Goal: Complete application form: Complete application form

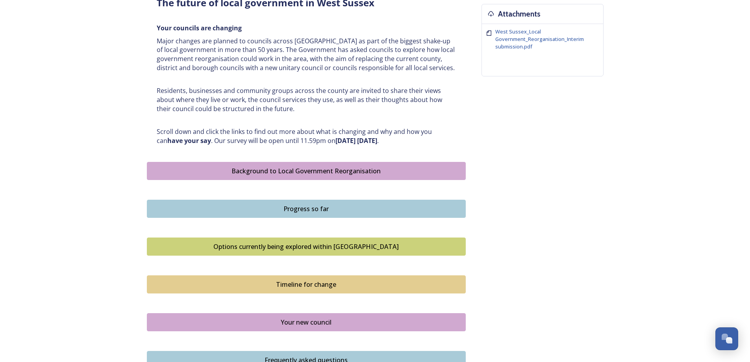
scroll to position [316, 0]
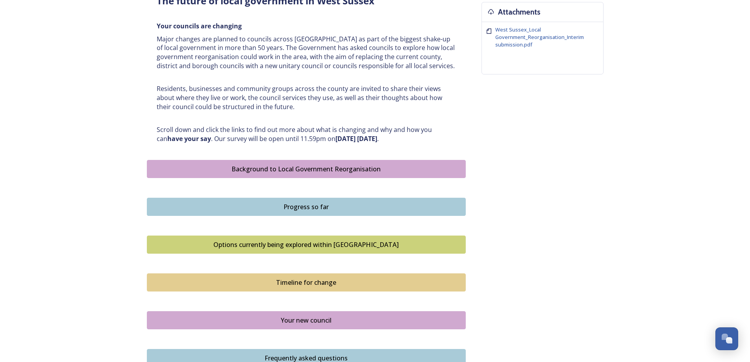
click at [293, 208] on div "Progress so far" at bounding box center [306, 206] width 310 height 9
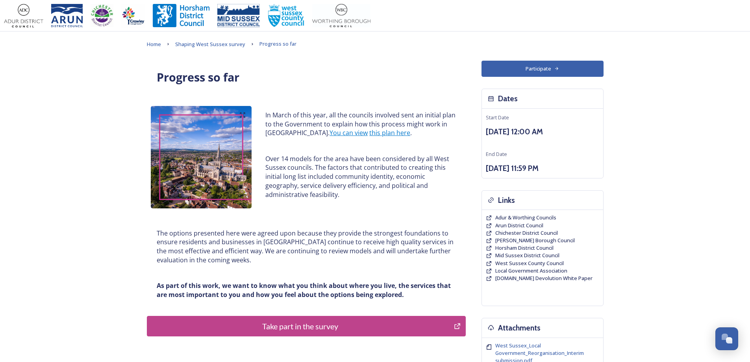
click at [350, 331] on div "Take part in the survey" at bounding box center [300, 326] width 299 height 12
click at [257, 326] on div "Take part in the survey" at bounding box center [300, 326] width 299 height 12
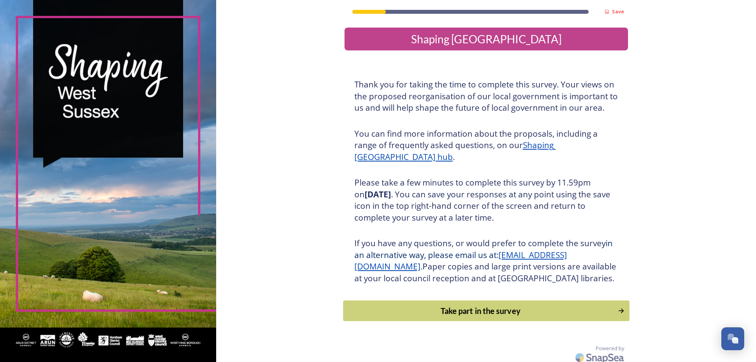
click at [468, 317] on div "Take part in the survey" at bounding box center [480, 311] width 266 height 12
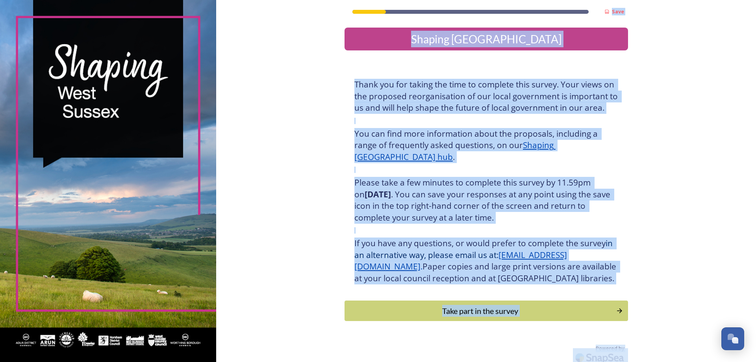
click at [468, 319] on div "Save Shaping West Sussex Thank you for taking the time to complete this survey.…" at bounding box center [486, 181] width 540 height 362
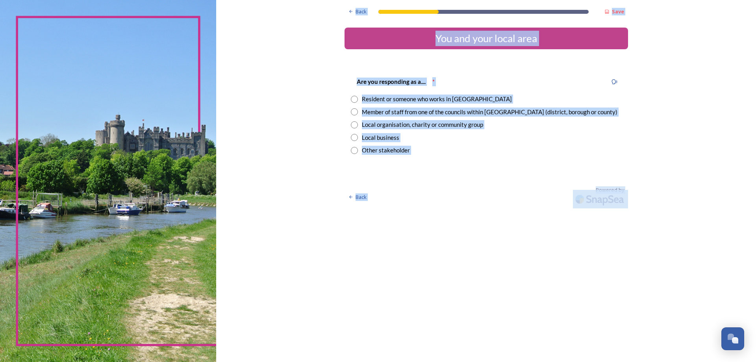
click at [354, 112] on input "radio" at bounding box center [354, 111] width 7 height 7
radio input "true"
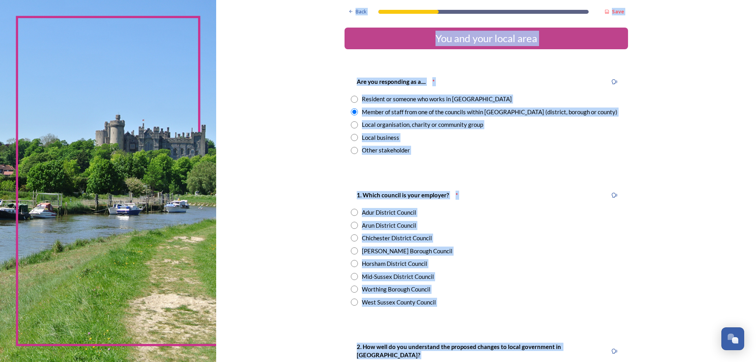
click at [351, 289] on input "radio" at bounding box center [354, 289] width 7 height 7
radio input "true"
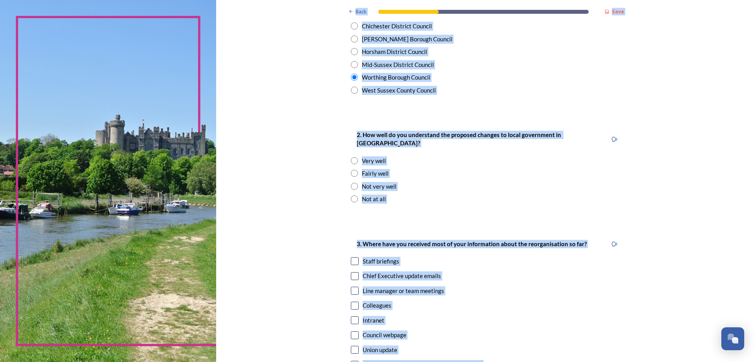
scroll to position [224, 0]
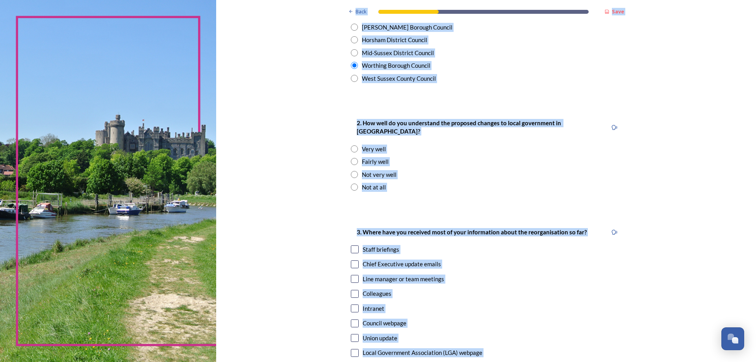
click at [352, 158] on input "radio" at bounding box center [354, 161] width 7 height 7
radio input "true"
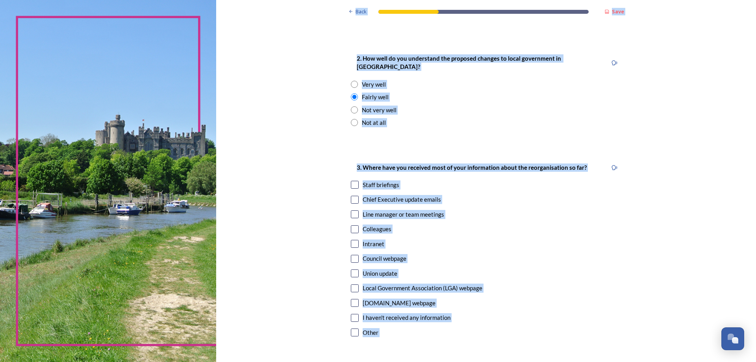
scroll to position [292, 0]
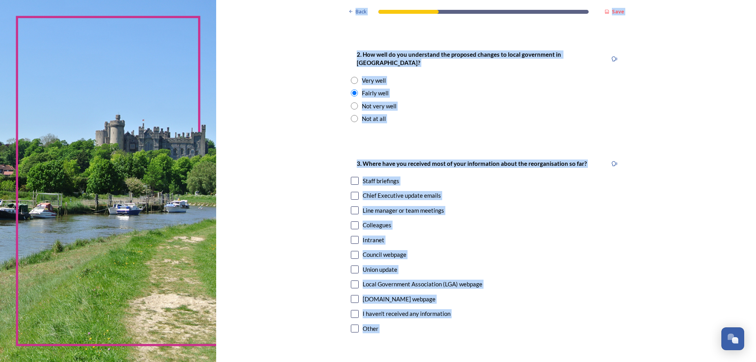
click at [352, 192] on input "checkbox" at bounding box center [355, 196] width 8 height 8
checkbox input "false"
click at [352, 177] on input "checkbox" at bounding box center [355, 181] width 8 height 8
checkbox input "true"
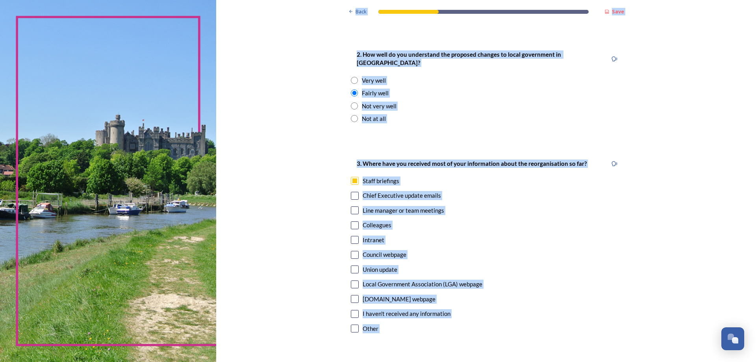
click at [352, 192] on input "checkbox" at bounding box center [355, 196] width 8 height 8
checkbox input "true"
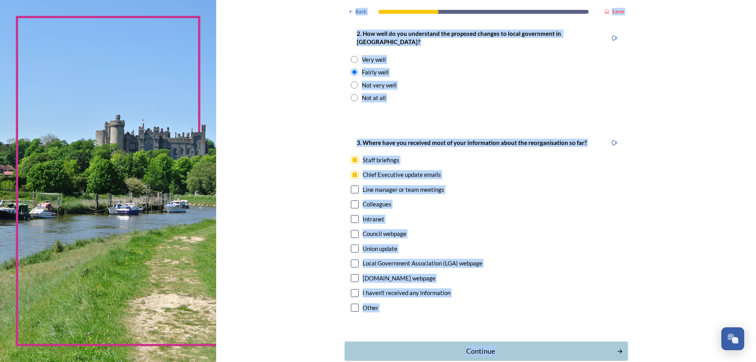
scroll to position [349, 0]
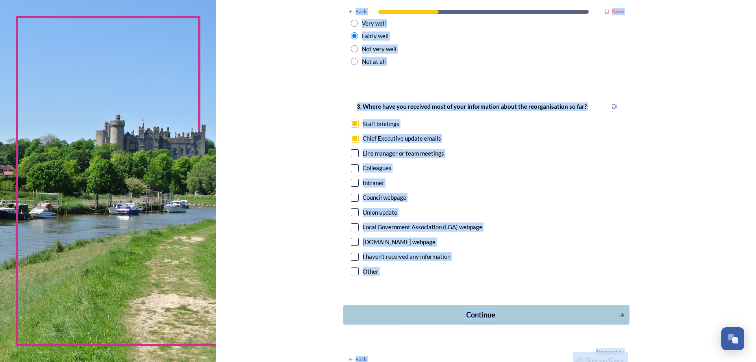
click at [475, 310] on div "Continue" at bounding box center [480, 315] width 267 height 11
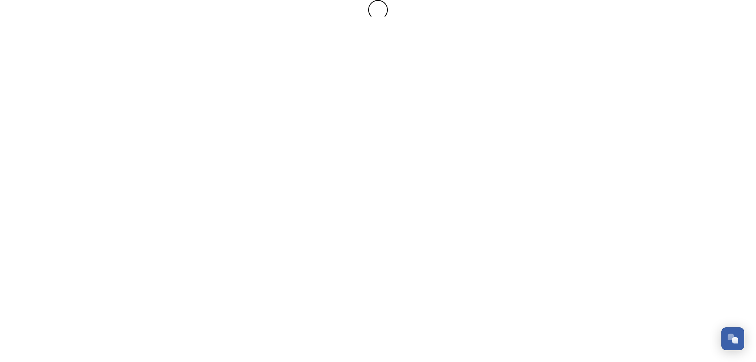
scroll to position [0, 0]
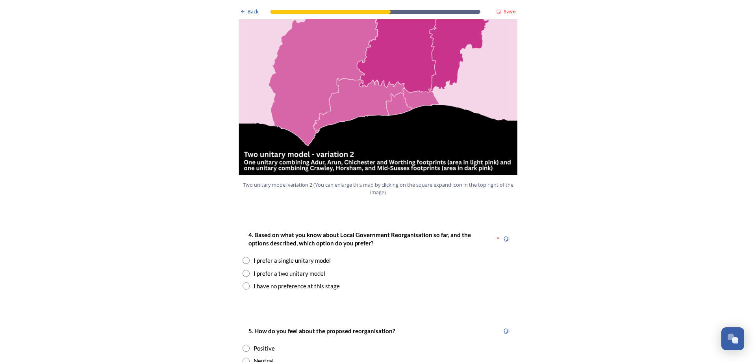
scroll to position [952, 0]
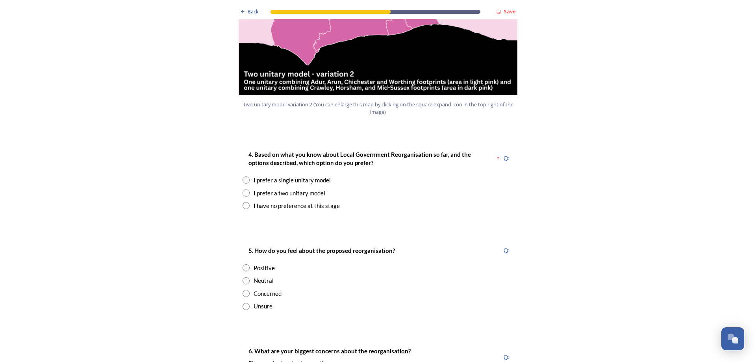
click at [244, 176] on input "radio" at bounding box center [246, 179] width 7 height 7
radio input "true"
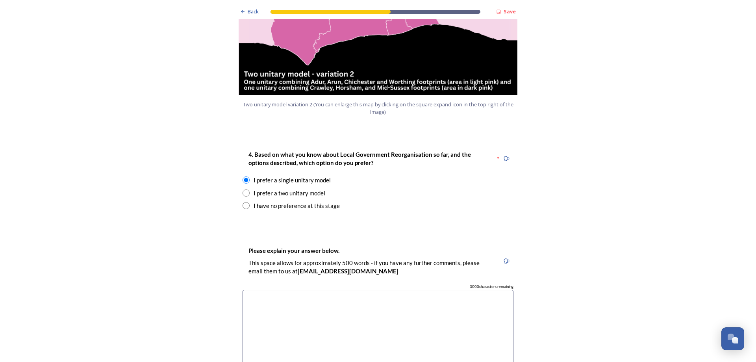
click at [254, 290] on textarea at bounding box center [378, 334] width 271 height 89
click at [278, 290] on textarea "more savings clear point of contact" at bounding box center [378, 334] width 271 height 89
click at [339, 290] on textarea "more savings, clear point of contact" at bounding box center [378, 334] width 271 height 89
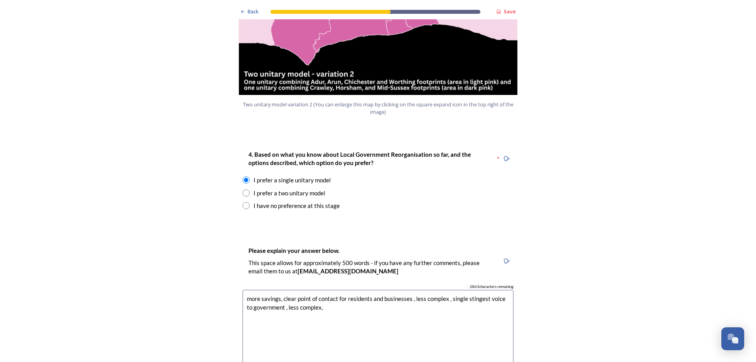
click at [469, 290] on textarea "more savings, clear point of contact for residents and businesses , less comple…" at bounding box center [378, 334] width 271 height 89
click at [468, 290] on textarea "more savings, clear point of contact for residents and businesses , less comple…" at bounding box center [378, 334] width 271 height 89
click at [249, 290] on textarea "more savings, clear point of contact for residents and businesses , less comple…" at bounding box center [378, 334] width 271 height 89
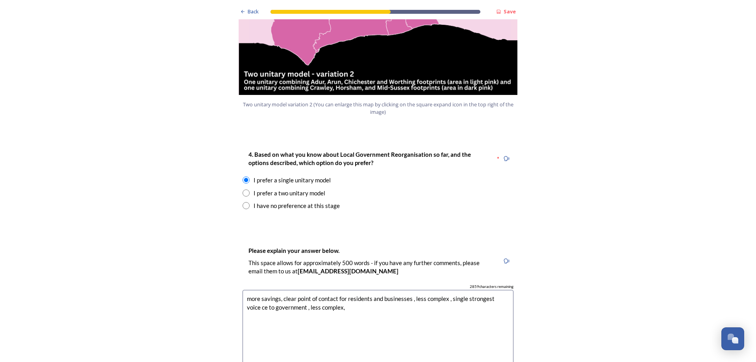
click at [243, 290] on textarea "more savings, clear point of contact for residents and businesses , less comple…" at bounding box center [378, 334] width 271 height 89
drag, startPoint x: 286, startPoint y: 283, endPoint x: 336, endPoint y: 289, distance: 50.0
click at [336, 290] on textarea "more savings, clear point of contact for residents and businesses , less comple…" at bounding box center [378, 334] width 271 height 89
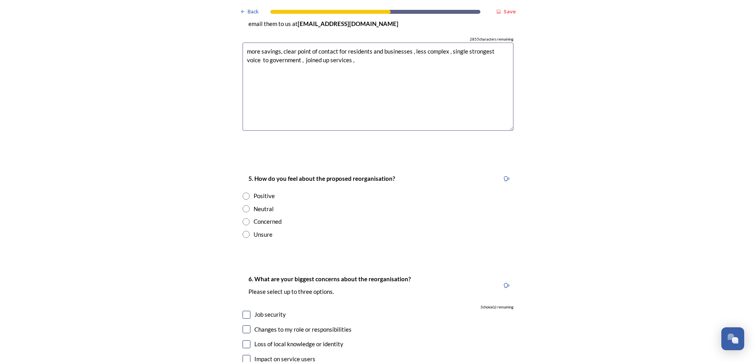
scroll to position [1220, 0]
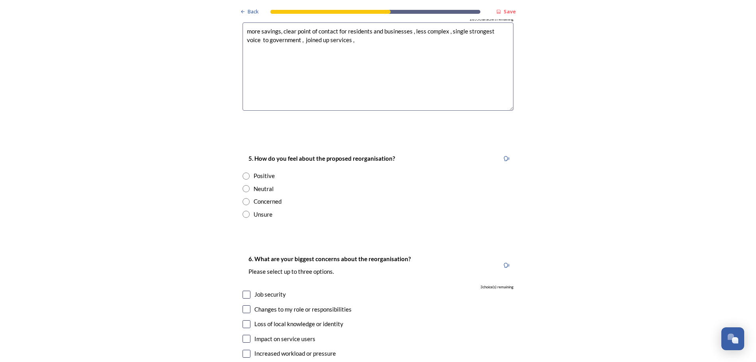
type textarea "more savings, clear point of contact for residents and businesses , less comple…"
click at [243, 211] on input "radio" at bounding box center [246, 214] width 7 height 7
radio input "true"
click at [243, 291] on input "checkbox" at bounding box center [247, 295] width 8 height 8
checkbox input "true"
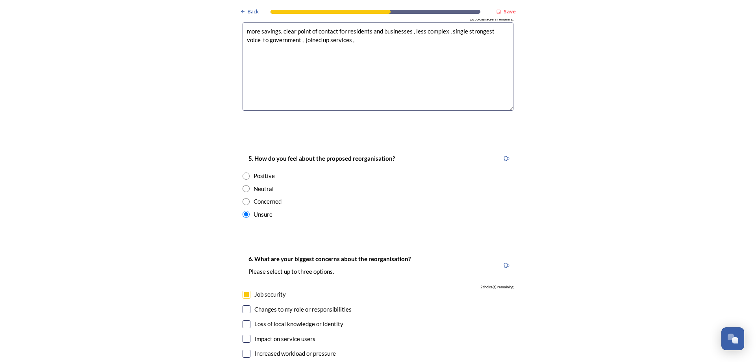
click at [244, 305] on input "checkbox" at bounding box center [247, 309] width 8 height 8
checkbox input "true"
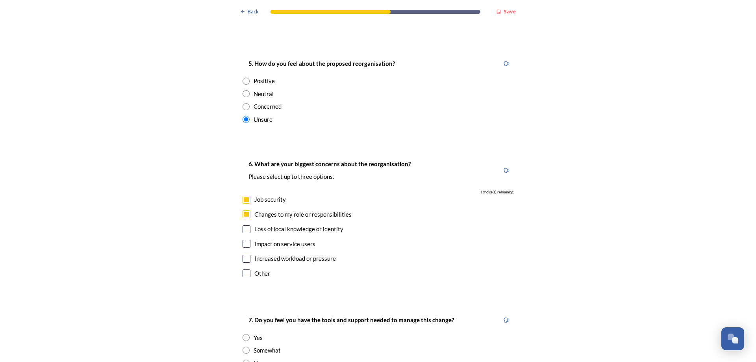
scroll to position [1332, 0]
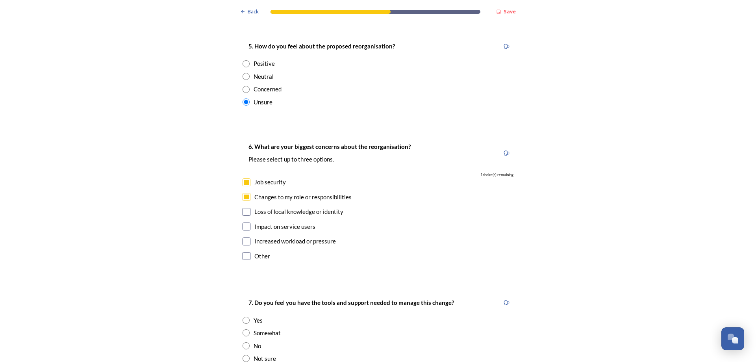
click at [247, 208] on input "checkbox" at bounding box center [247, 212] width 8 height 8
checkbox input "true"
click at [243, 355] on input "radio" at bounding box center [246, 358] width 7 height 7
radio input "true"
click at [375, 294] on div "7. Do you feel you have the tools and support needed to manage this change?" at bounding box center [351, 303] width 217 height 18
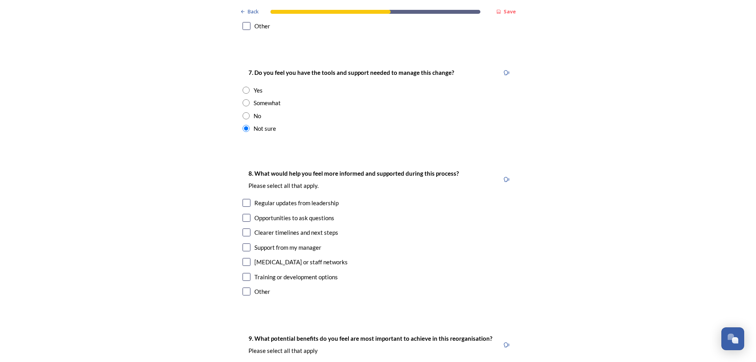
scroll to position [1565, 0]
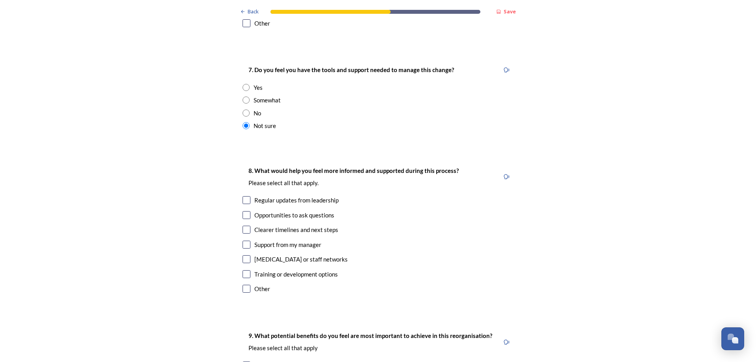
click at [245, 196] on input "checkbox" at bounding box center [247, 200] width 8 height 8
checkbox input "true"
click at [247, 211] on input "checkbox" at bounding box center [247, 215] width 8 height 8
checkbox input "true"
click at [246, 226] on input "checkbox" at bounding box center [247, 230] width 8 height 8
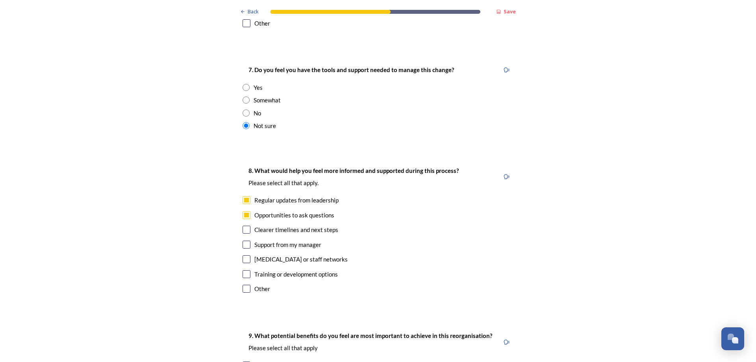
checkbox input "true"
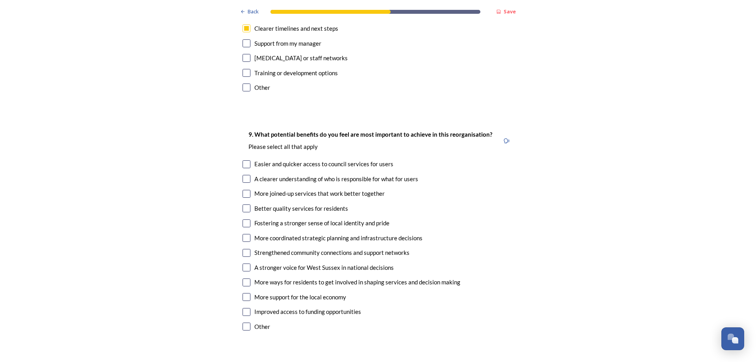
scroll to position [1769, 0]
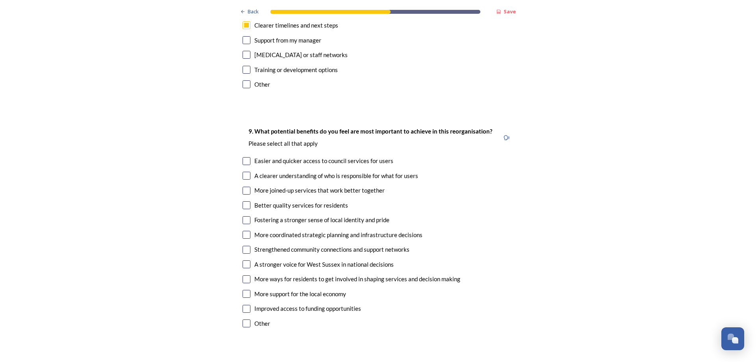
click at [243, 157] on input "checkbox" at bounding box center [247, 161] width 8 height 8
checkbox input "true"
click at [245, 172] on input "checkbox" at bounding box center [247, 176] width 8 height 8
checkbox input "false"
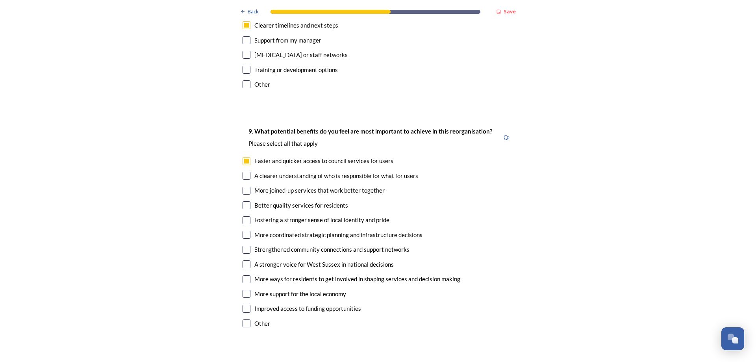
click at [244, 187] on input "checkbox" at bounding box center [247, 191] width 8 height 8
checkbox input "true"
click at [243, 172] on input "checkbox" at bounding box center [247, 176] width 8 height 8
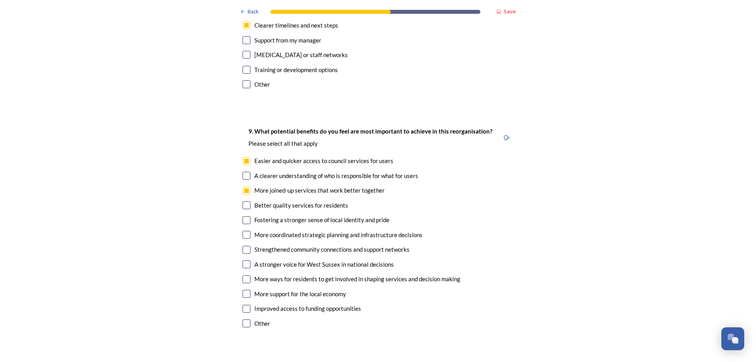
checkbox input "true"
click at [243, 201] on input "checkbox" at bounding box center [247, 205] width 8 height 8
checkbox input "true"
click at [245, 216] on input "checkbox" at bounding box center [247, 220] width 8 height 8
checkbox input "true"
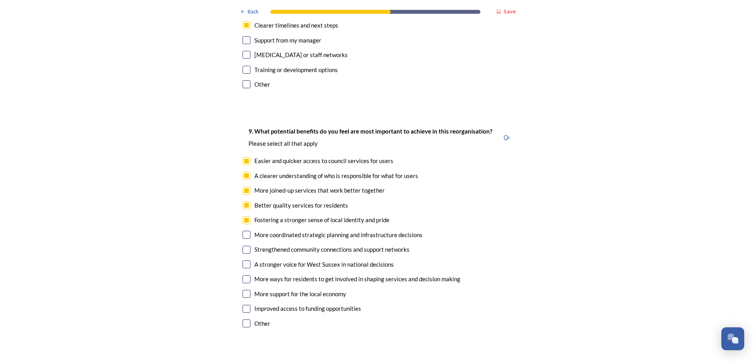
click at [243, 231] on input "checkbox" at bounding box center [247, 235] width 8 height 8
checkbox input "false"
click at [243, 246] on input "checkbox" at bounding box center [247, 250] width 8 height 8
checkbox input "true"
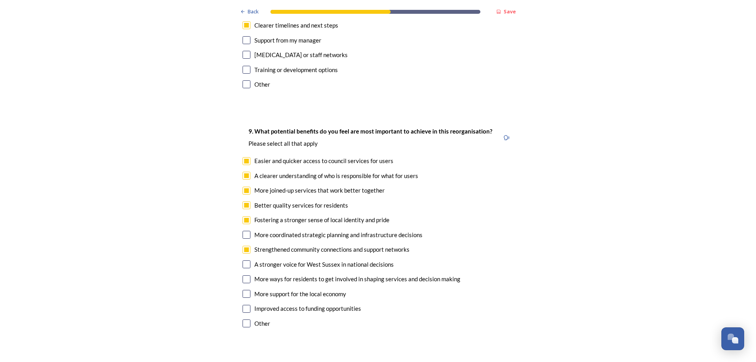
click at [244, 231] on input "checkbox" at bounding box center [247, 235] width 8 height 8
checkbox input "true"
click at [244, 260] on input "checkbox" at bounding box center [247, 264] width 8 height 8
checkbox input "true"
click at [245, 290] on input "checkbox" at bounding box center [247, 294] width 8 height 8
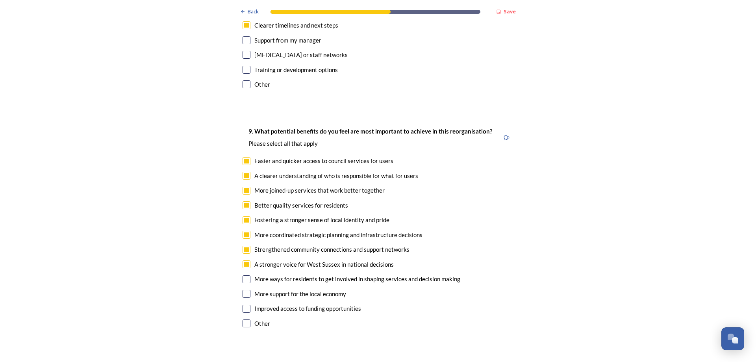
checkbox input "true"
click at [243, 305] on input "checkbox" at bounding box center [247, 309] width 8 height 8
checkbox input "true"
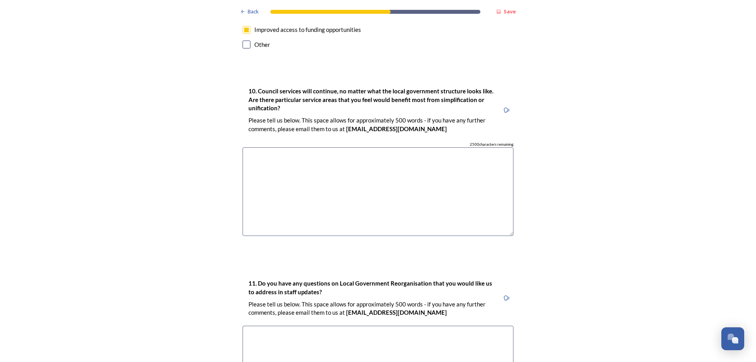
scroll to position [2016, 0]
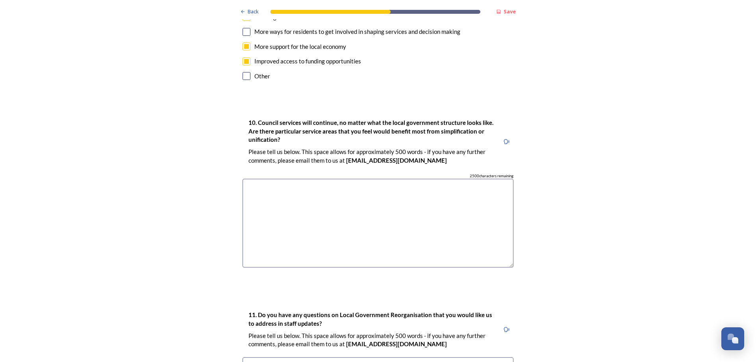
click at [260, 179] on textarea at bounding box center [378, 223] width 271 height 89
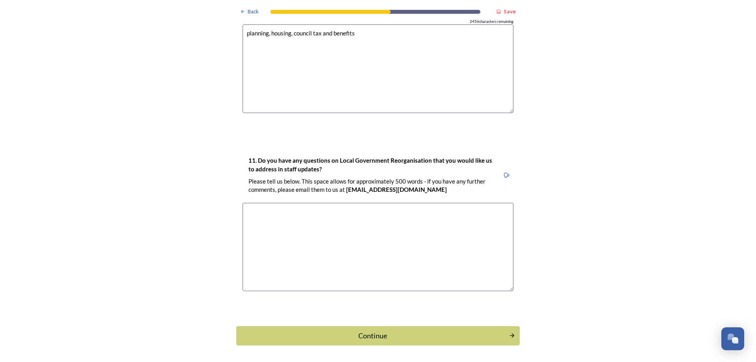
scroll to position [2177, 0]
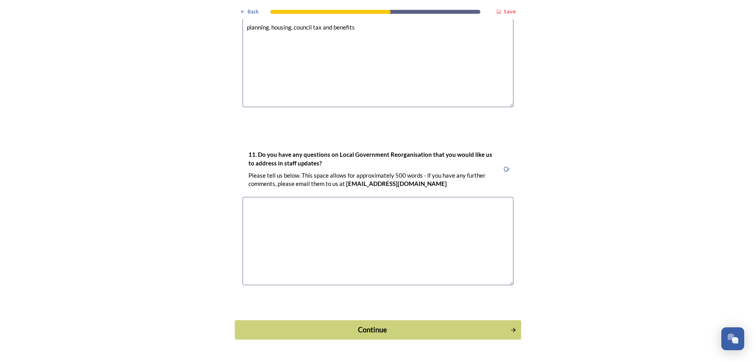
type textarea "planning, housing, council tax and benefits"
click at [363, 324] on div "Continue" at bounding box center [372, 329] width 267 height 11
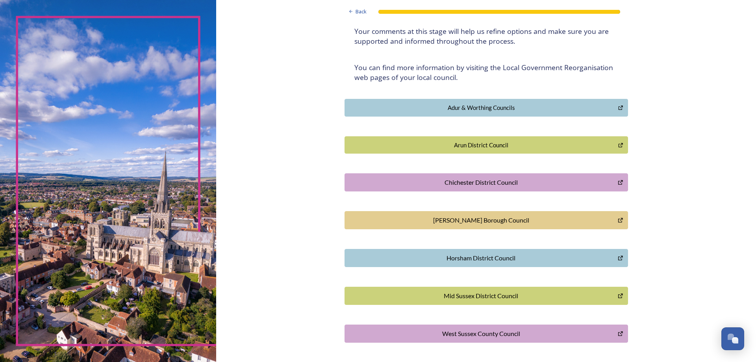
scroll to position [0, 0]
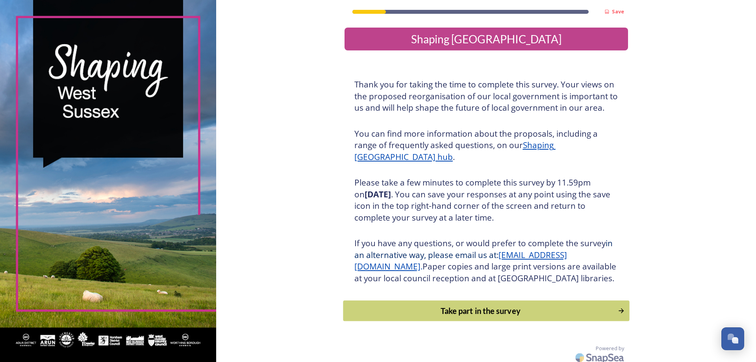
click at [452, 317] on div "Take part in the survey" at bounding box center [480, 311] width 266 height 12
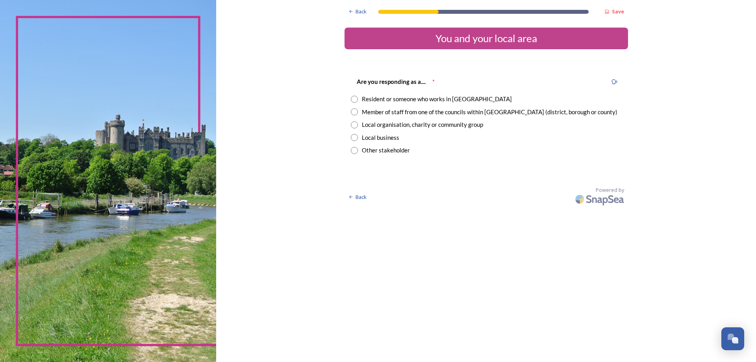
click at [354, 101] on input "radio" at bounding box center [354, 99] width 7 height 7
radio input "true"
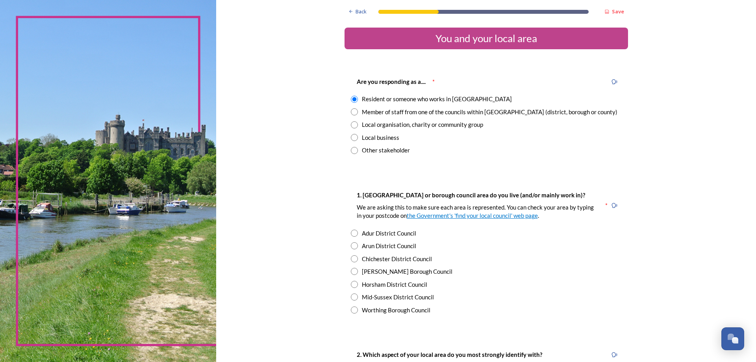
click at [351, 310] on input "radio" at bounding box center [354, 309] width 7 height 7
radio input "true"
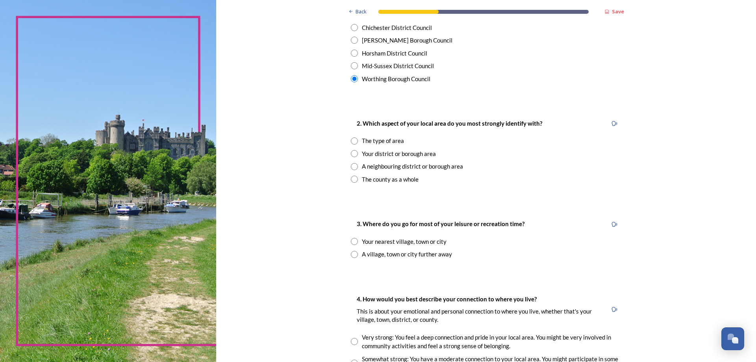
scroll to position [234, 0]
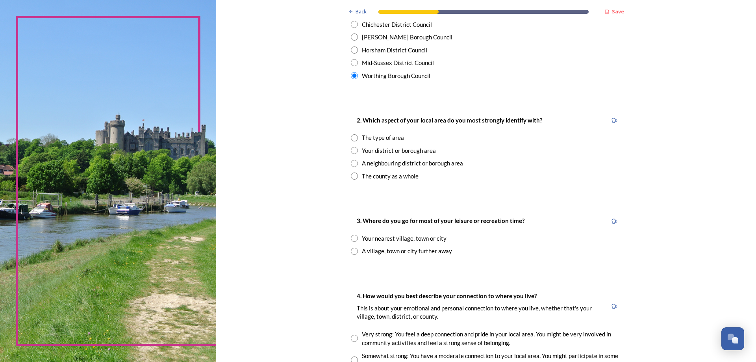
click at [351, 239] on input "radio" at bounding box center [354, 238] width 7 height 7
radio input "true"
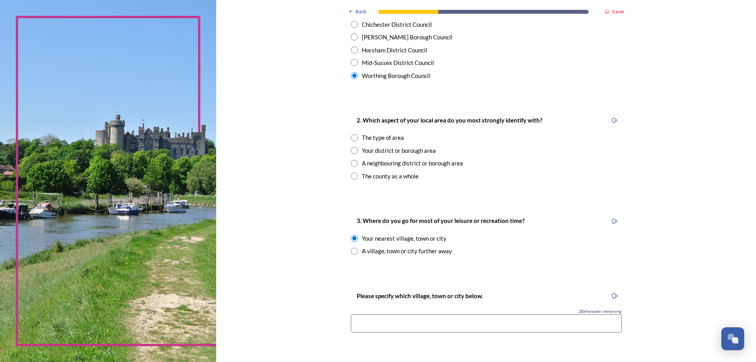
click at [369, 324] on input at bounding box center [486, 323] width 271 height 18
type input "worthing"
click at [352, 153] on input "radio" at bounding box center [354, 150] width 7 height 7
radio input "true"
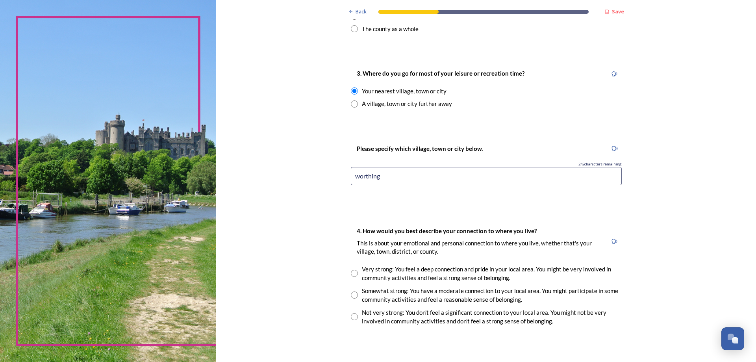
scroll to position [281, 0]
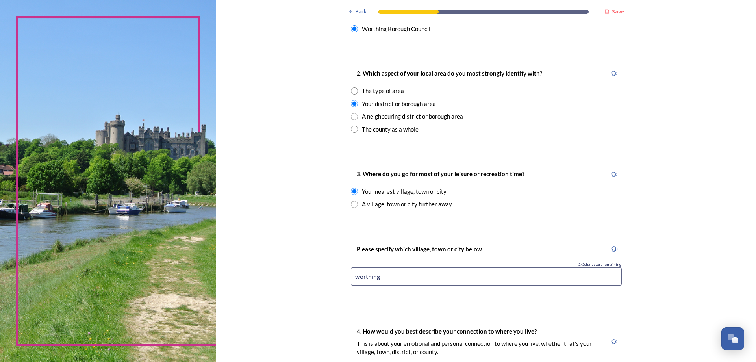
click at [351, 93] on input "radio" at bounding box center [354, 90] width 7 height 7
radio input "true"
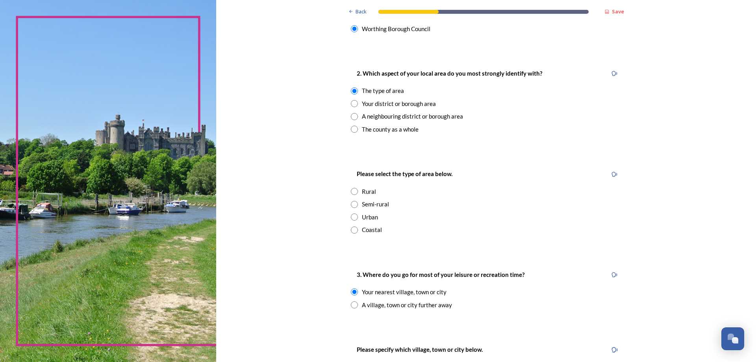
click at [353, 232] on input "radio" at bounding box center [354, 229] width 7 height 7
radio input "true"
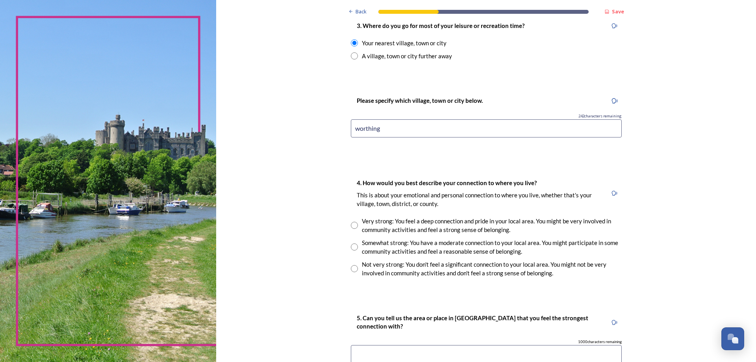
scroll to position [539, 0]
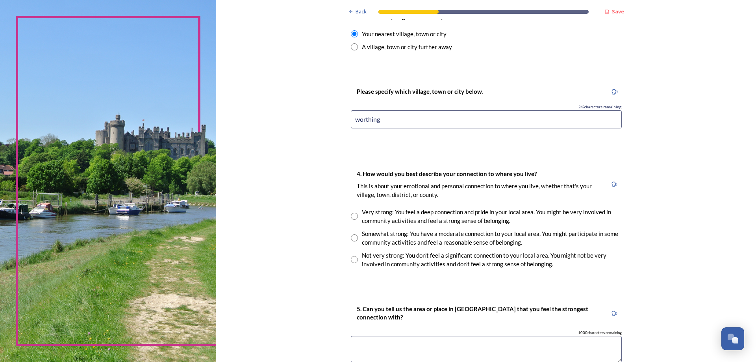
click at [353, 219] on input "radio" at bounding box center [354, 216] width 7 height 7
radio input "true"
click at [394, 349] on textarea at bounding box center [486, 349] width 271 height 26
type textarea "worthing"
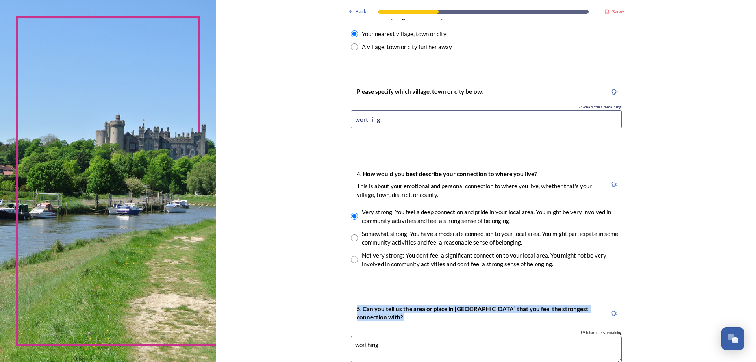
drag, startPoint x: 750, startPoint y: 277, endPoint x: 745, endPoint y: 307, distance: 30.3
click at [745, 307] on div "Back Save You and your local area Are you responding as a.... * Resident or som…" at bounding box center [486, 16] width 540 height 1110
click at [708, 301] on div "Back Save You and your local area Are you responding as a.... * Resident or som…" at bounding box center [486, 16] width 540 height 1110
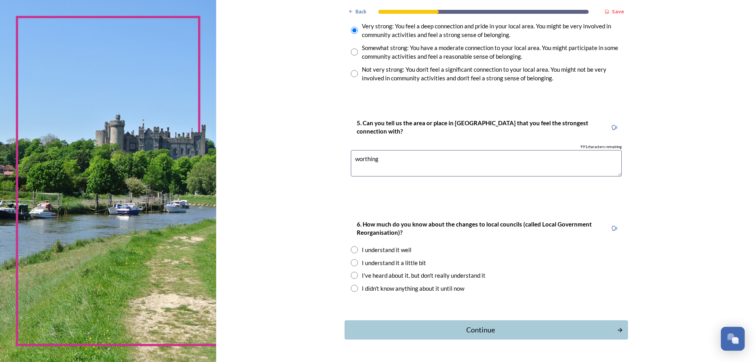
scroll to position [727, 0]
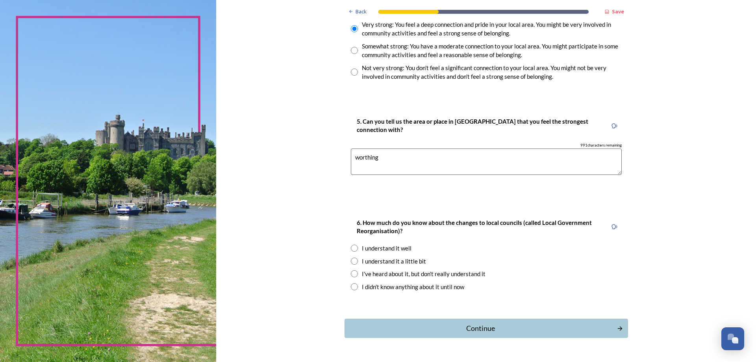
click at [352, 262] on input "radio" at bounding box center [354, 261] width 7 height 7
radio input "true"
click at [486, 331] on div "Continue" at bounding box center [480, 328] width 267 height 11
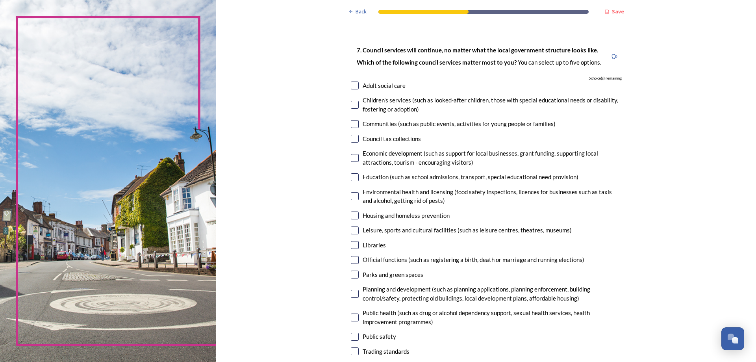
scroll to position [33, 0]
click at [351, 137] on input "checkbox" at bounding box center [355, 138] width 8 height 8
checkbox input "true"
click at [353, 230] on input "checkbox" at bounding box center [355, 229] width 8 height 8
checkbox input "true"
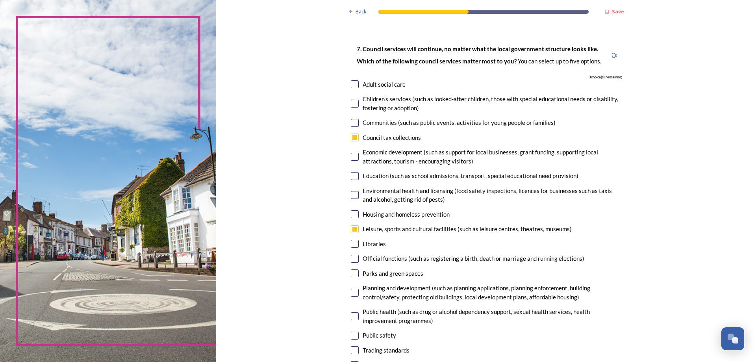
click at [352, 246] on input "checkbox" at bounding box center [355, 244] width 8 height 8
checkbox input "true"
click at [351, 273] on input "checkbox" at bounding box center [355, 273] width 8 height 8
checkbox input "true"
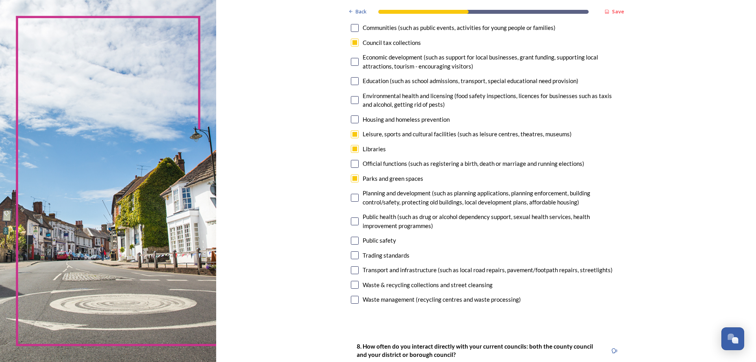
scroll to position [171, 0]
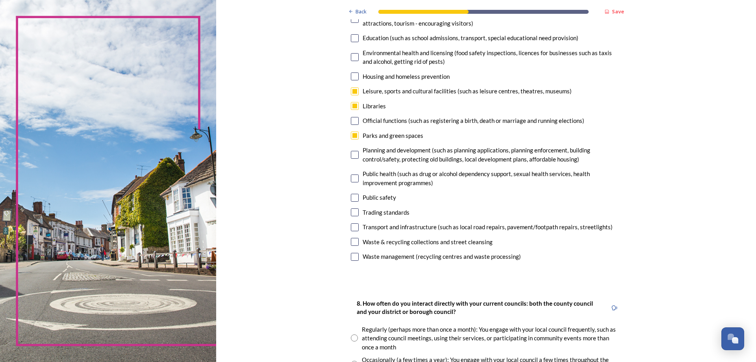
click at [351, 243] on input "checkbox" at bounding box center [355, 242] width 8 height 8
checkbox input "true"
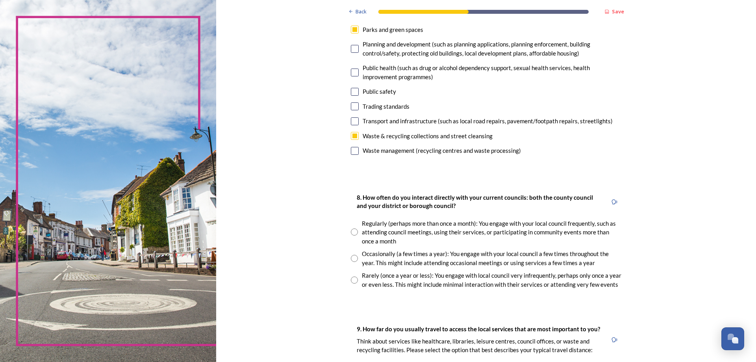
scroll to position [279, 0]
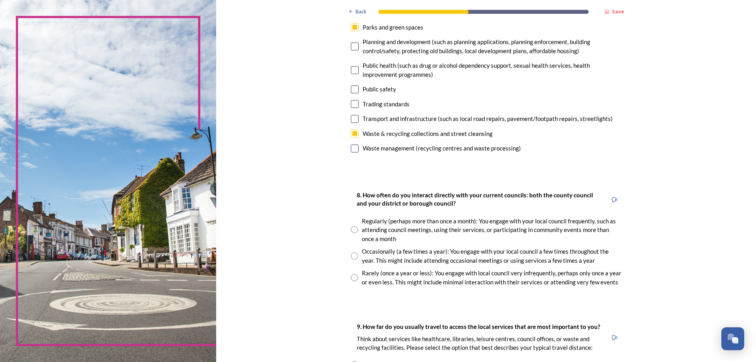
click at [352, 230] on input "radio" at bounding box center [354, 229] width 7 height 7
radio input "true"
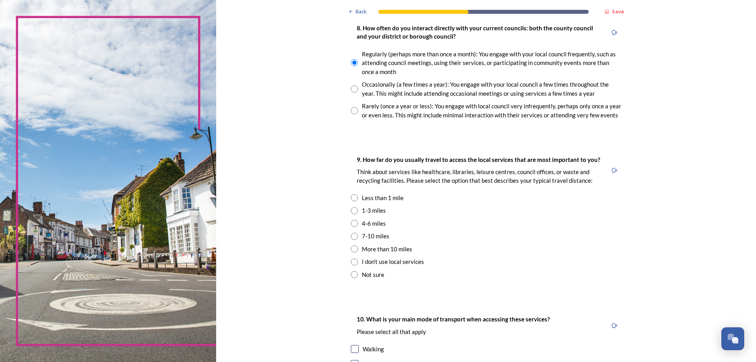
scroll to position [456, 0]
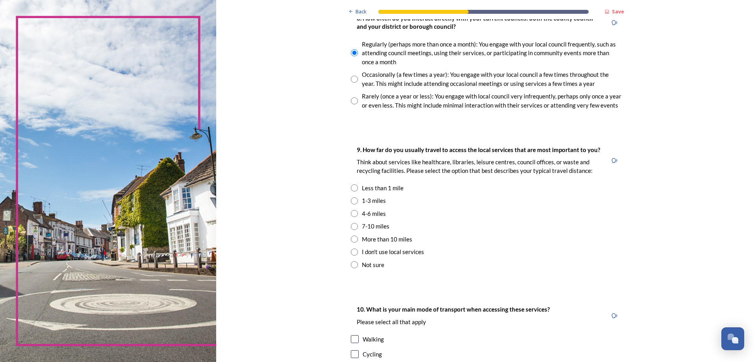
click at [352, 189] on input "radio" at bounding box center [354, 187] width 7 height 7
radio input "true"
click at [353, 336] on input "checkbox" at bounding box center [355, 339] width 8 height 8
checkbox input "true"
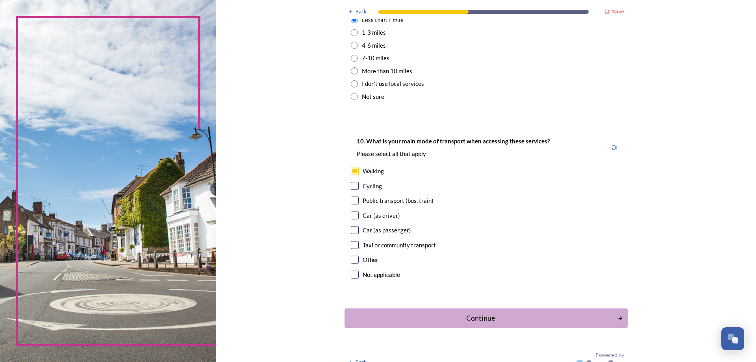
scroll to position [635, 0]
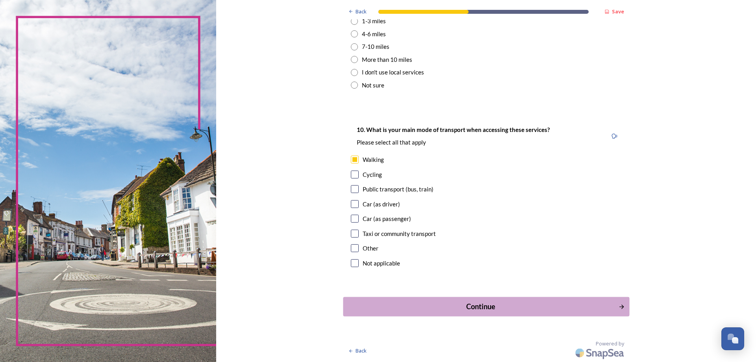
click at [475, 312] on div "Continue" at bounding box center [480, 306] width 267 height 11
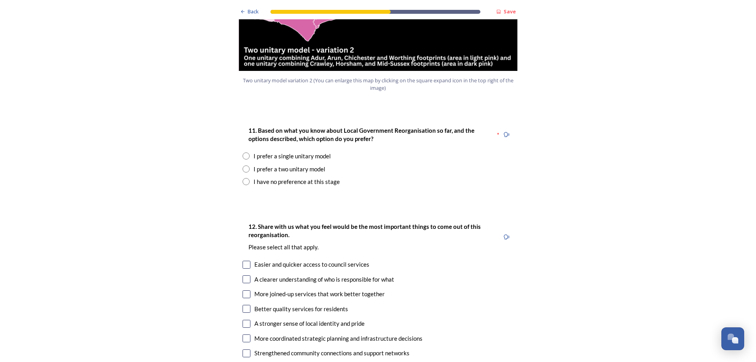
scroll to position [982, 0]
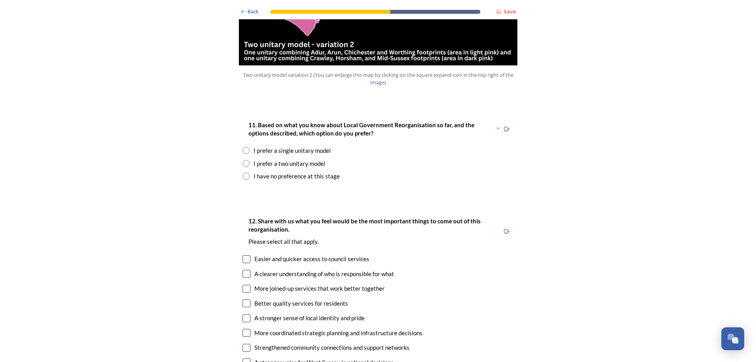
click at [243, 146] on div "I prefer a single unitary model" at bounding box center [378, 150] width 271 height 9
click at [243, 147] on input "radio" at bounding box center [246, 150] width 7 height 7
radio input "true"
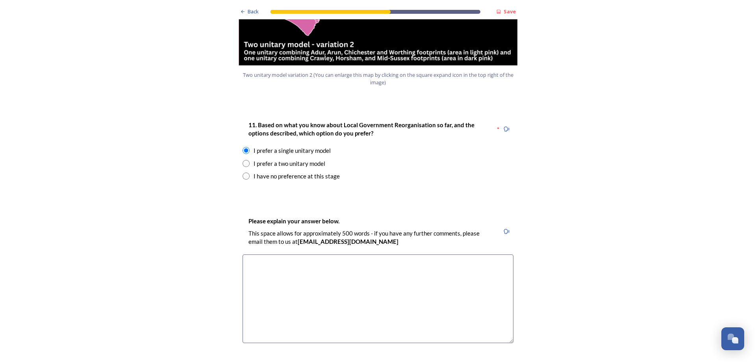
click at [277, 256] on textarea at bounding box center [378, 298] width 271 height 89
click at [395, 254] on textarea "more savings, clear point of contact, less complex joined upnservices single vo…" at bounding box center [378, 298] width 271 height 89
click at [491, 254] on textarea "more savings, clear point of contact, less complex joined up services single vo…" at bounding box center [378, 298] width 271 height 89
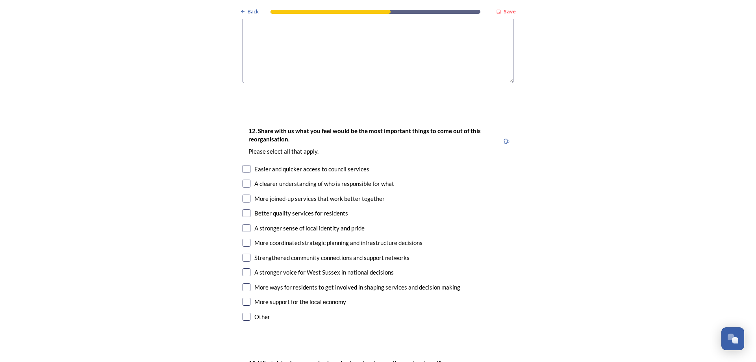
scroll to position [1250, 0]
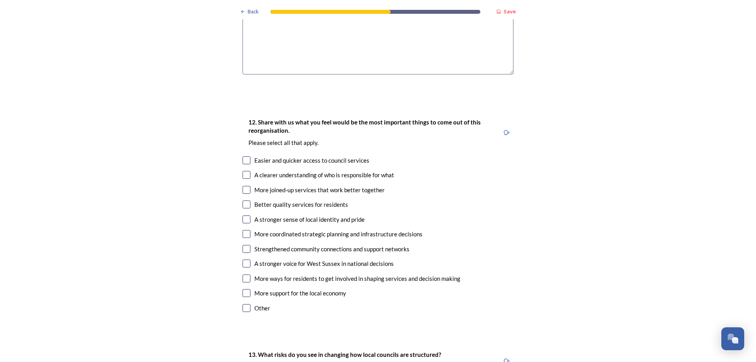
type textarea "more savings, clear point of contact, less complex joined up services single vo…"
click at [243, 156] on input "checkbox" at bounding box center [247, 160] width 8 height 8
checkbox input "true"
drag, startPoint x: 243, startPoint y: 151, endPoint x: 244, endPoint y: 159, distance: 7.9
click at [243, 171] on input "checkbox" at bounding box center [247, 175] width 8 height 8
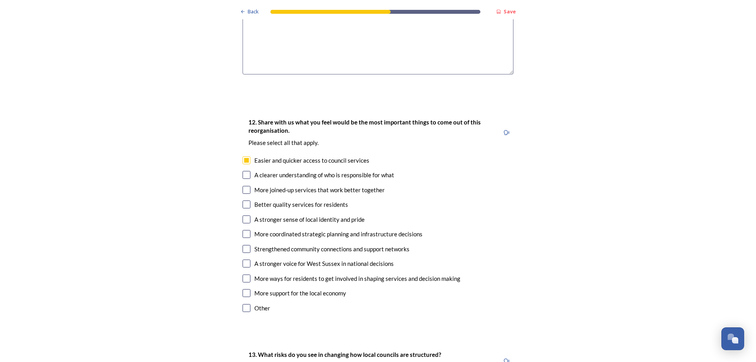
checkbox input "true"
click at [244, 186] on input "checkbox" at bounding box center [247, 190] width 8 height 8
checkbox input "true"
click at [243, 200] on input "checkbox" at bounding box center [247, 204] width 8 height 8
checkbox input "true"
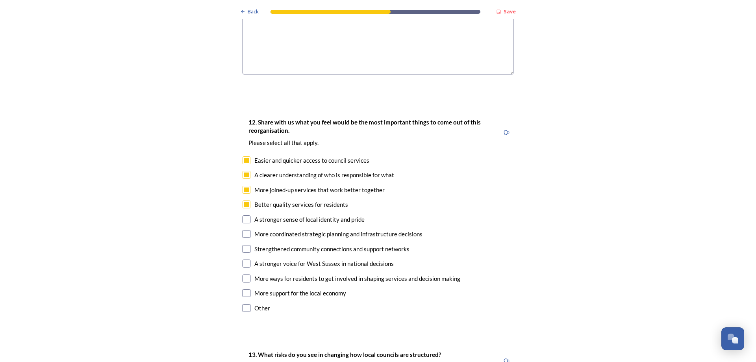
drag, startPoint x: 244, startPoint y: 196, endPoint x: 244, endPoint y: 202, distance: 5.9
click at [244, 215] on input "checkbox" at bounding box center [247, 219] width 8 height 8
checkbox input "true"
click at [244, 230] on input "checkbox" at bounding box center [247, 234] width 8 height 8
checkbox input "true"
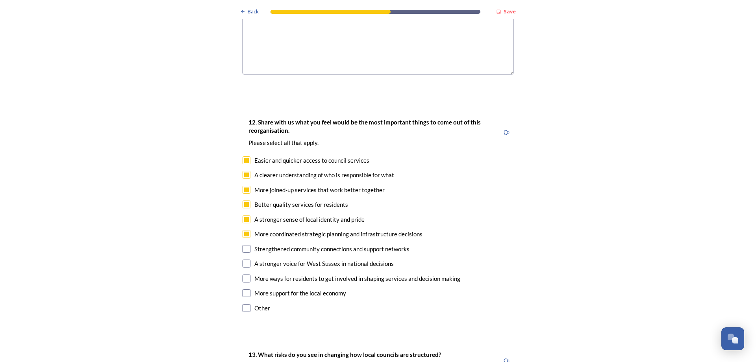
click at [243, 245] on input "checkbox" at bounding box center [247, 249] width 8 height 8
checkbox input "true"
click at [245, 260] on input "checkbox" at bounding box center [247, 264] width 8 height 8
checkbox input "true"
drag, startPoint x: 243, startPoint y: 256, endPoint x: 241, endPoint y: 266, distance: 10.0
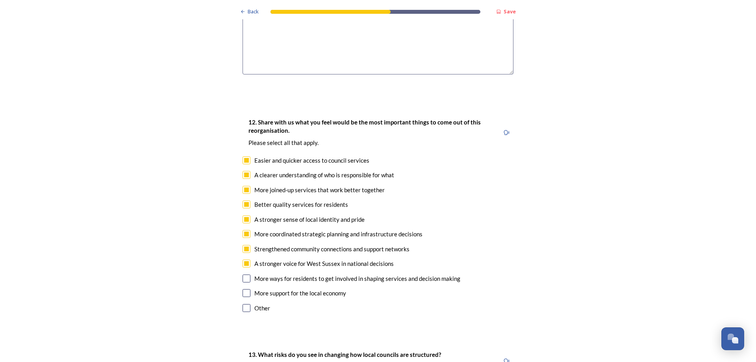
click at [243, 274] on input "checkbox" at bounding box center [247, 278] width 8 height 8
checkbox input "true"
click at [246, 289] on input "checkbox" at bounding box center [247, 293] width 8 height 8
click at [247, 289] on input "checkbox" at bounding box center [247, 293] width 8 height 8
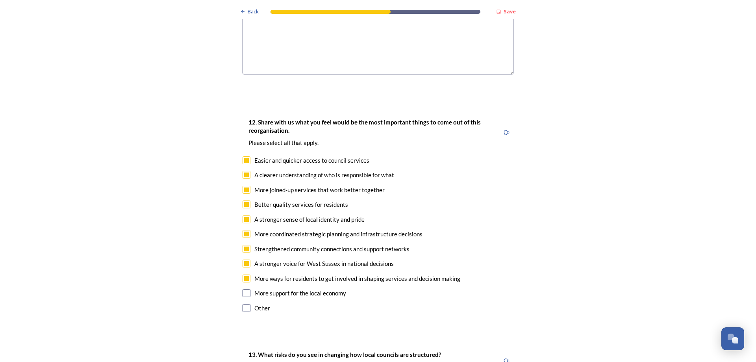
checkbox input "true"
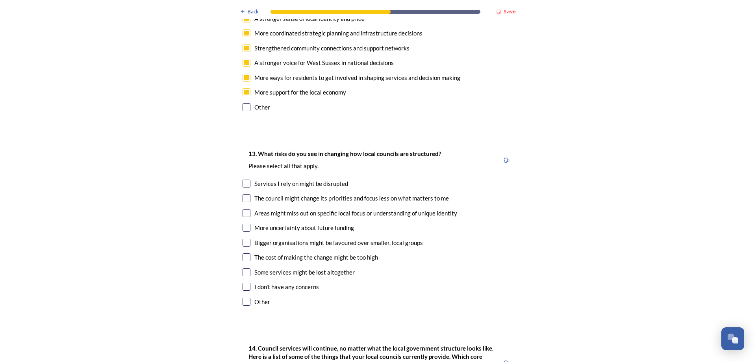
scroll to position [1457, 0]
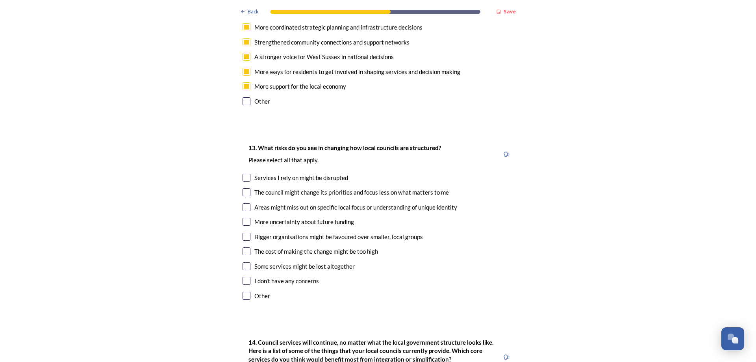
click at [244, 188] on input "checkbox" at bounding box center [247, 192] width 8 height 8
checkbox input "true"
click at [243, 174] on input "checkbox" at bounding box center [247, 178] width 8 height 8
checkbox input "true"
click at [244, 233] on input "checkbox" at bounding box center [247, 237] width 8 height 8
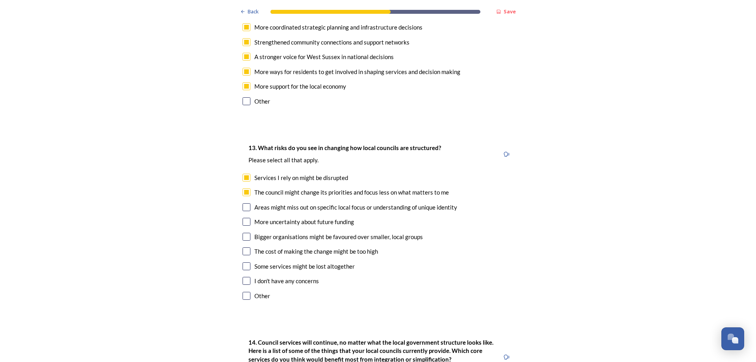
checkbox input "true"
click at [243, 262] on input "checkbox" at bounding box center [247, 266] width 8 height 8
checkbox input "true"
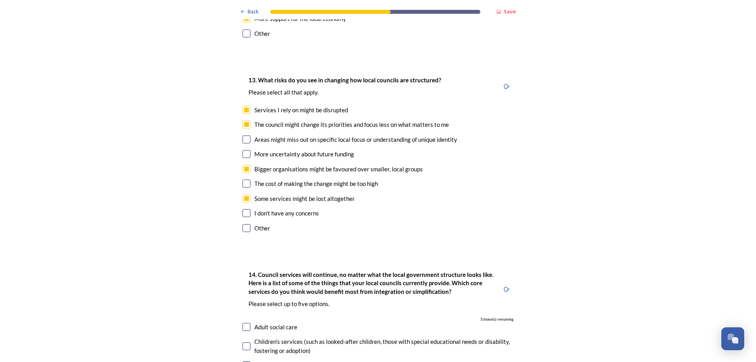
scroll to position [1540, 0]
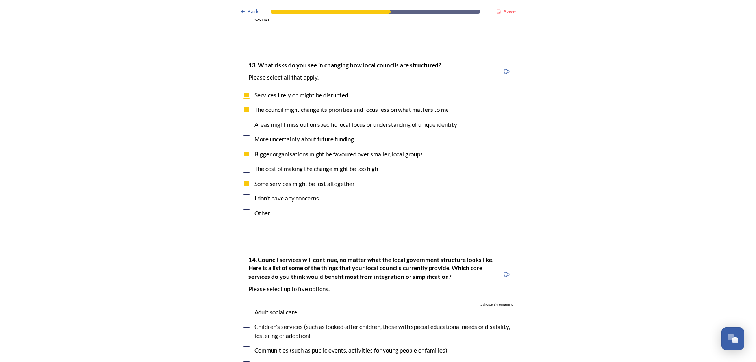
click at [245, 121] on input "checkbox" at bounding box center [247, 125] width 8 height 8
checkbox input "true"
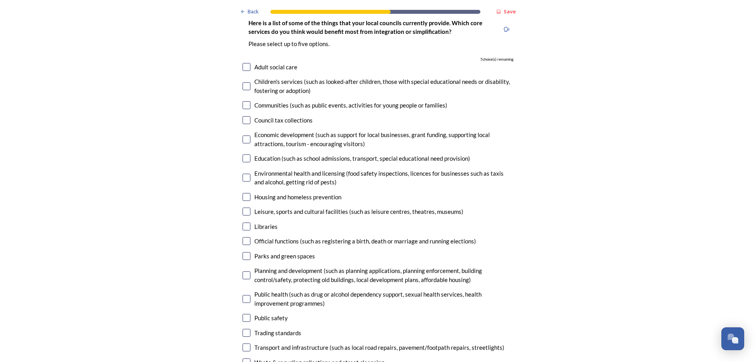
scroll to position [1787, 0]
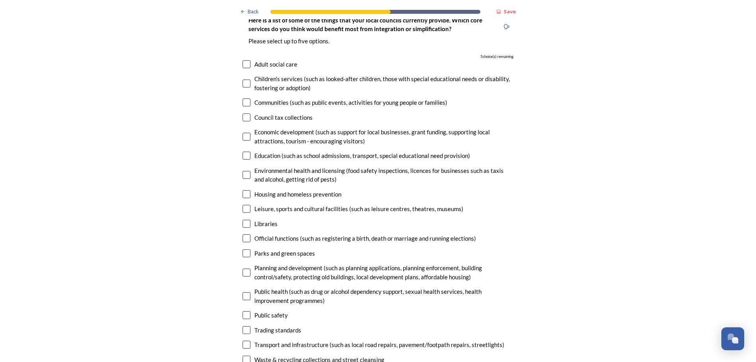
click at [243, 269] on input "checkbox" at bounding box center [247, 273] width 8 height 8
checkbox input "true"
click at [238, 173] on div "14. Council services will continue, no matter what the local government structu…" at bounding box center [378, 193] width 284 height 389
click at [243, 190] on input "checkbox" at bounding box center [247, 194] width 8 height 8
checkbox input "true"
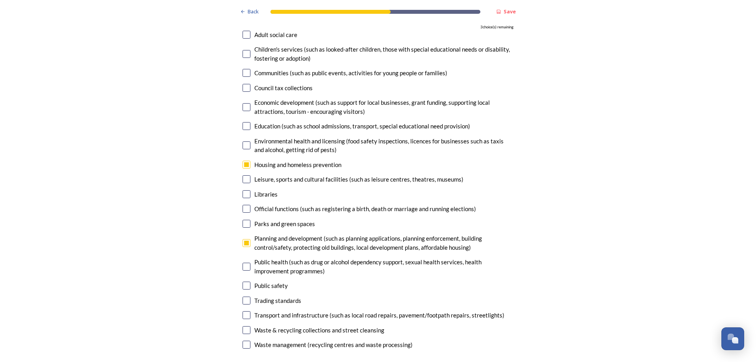
scroll to position [1844, 0]
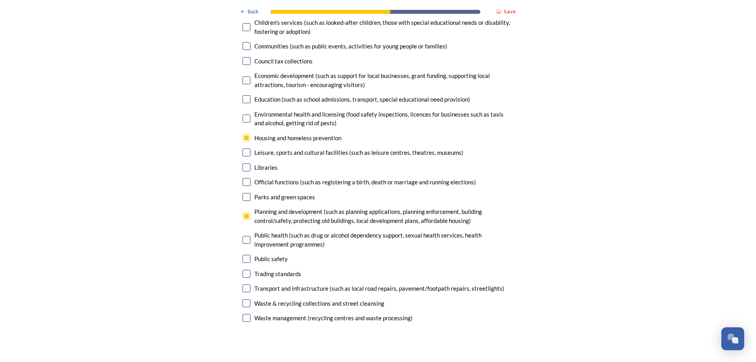
click at [243, 255] on input "checkbox" at bounding box center [247, 259] width 8 height 8
checkbox input "true"
click at [245, 115] on input "checkbox" at bounding box center [247, 119] width 8 height 8
checkbox input "true"
click at [243, 76] on input "checkbox" at bounding box center [247, 80] width 8 height 8
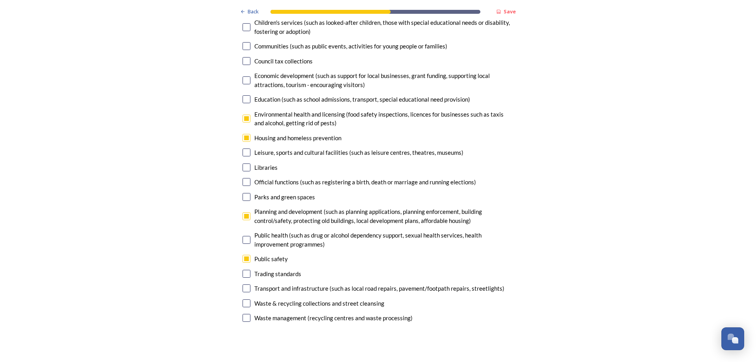
checkbox input "true"
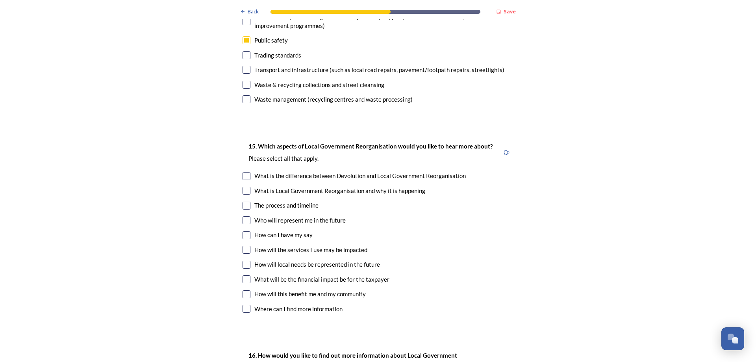
scroll to position [2068, 0]
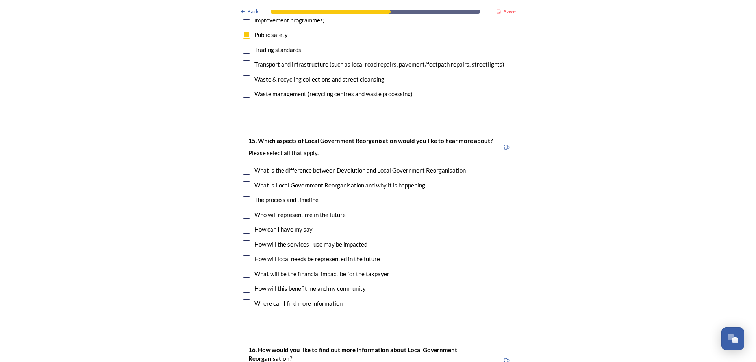
click at [245, 196] on input "checkbox" at bounding box center [247, 200] width 8 height 8
checkbox input "true"
click at [245, 211] on input "checkbox" at bounding box center [247, 215] width 8 height 8
checkbox input "true"
click at [243, 240] on input "checkbox" at bounding box center [247, 244] width 8 height 8
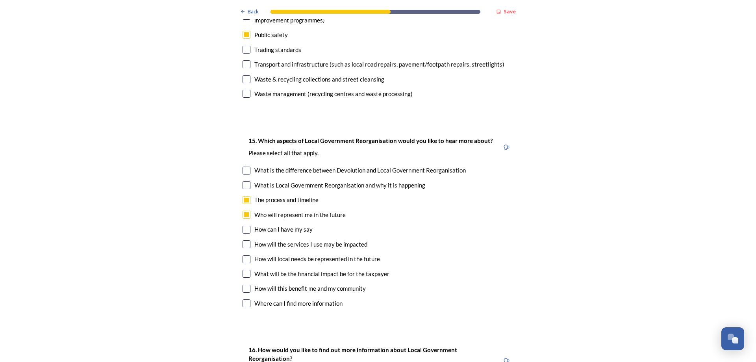
checkbox input "true"
click at [243, 255] on input "checkbox" at bounding box center [247, 259] width 8 height 8
checkbox input "true"
click at [243, 270] on input "checkbox" at bounding box center [247, 274] width 8 height 8
checkbox input "true"
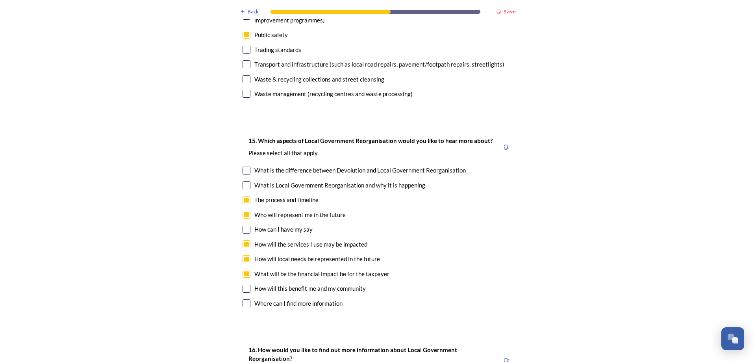
click at [243, 285] on input "checkbox" at bounding box center [247, 289] width 8 height 8
checkbox input "true"
click at [245, 299] on input "checkbox" at bounding box center [247, 303] width 8 height 8
checkbox input "true"
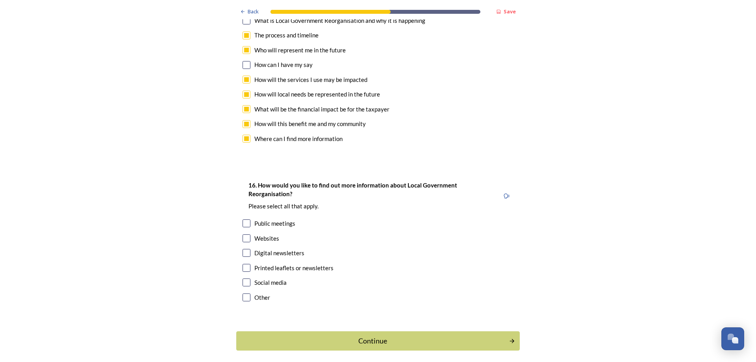
scroll to position [2244, 0]
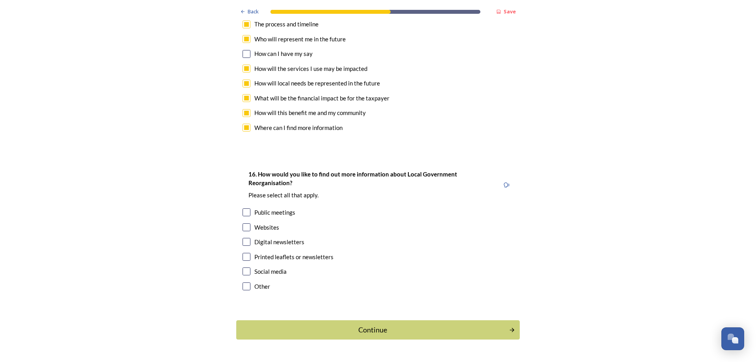
click at [247, 253] on input "checkbox" at bounding box center [247, 257] width 8 height 8
checkbox input "true"
click at [406, 320] on button "Continue" at bounding box center [378, 329] width 286 height 19
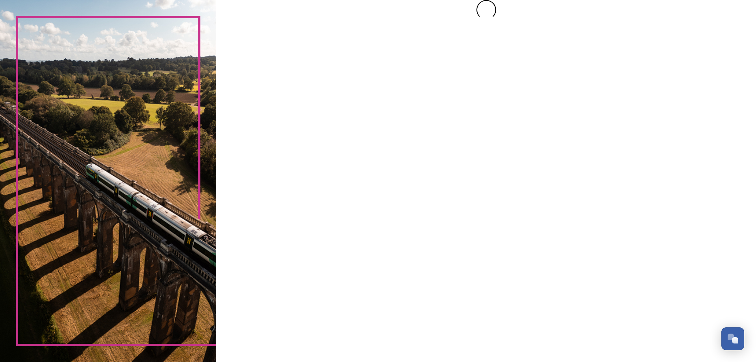
scroll to position [0, 0]
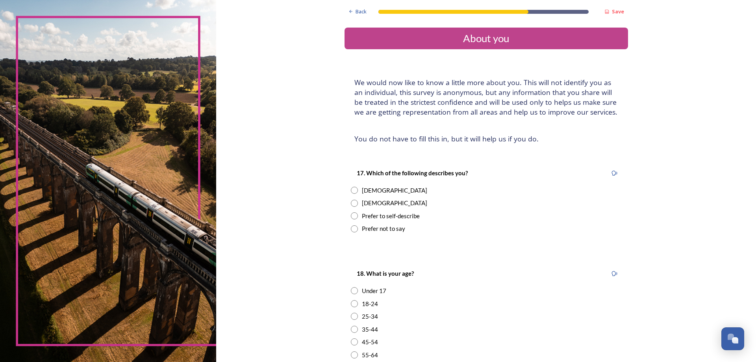
click at [351, 191] on input "radio" at bounding box center [354, 190] width 7 height 7
radio input "true"
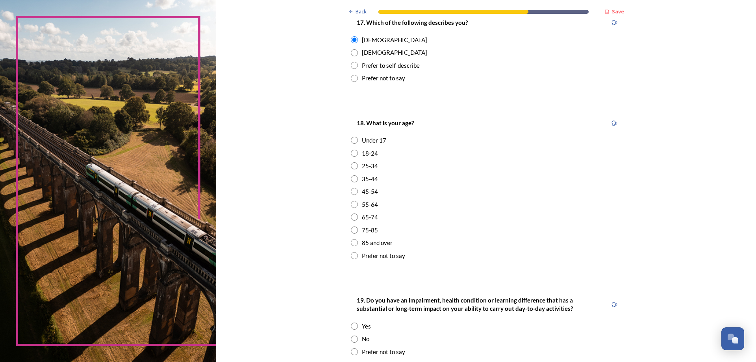
scroll to position [167, 0]
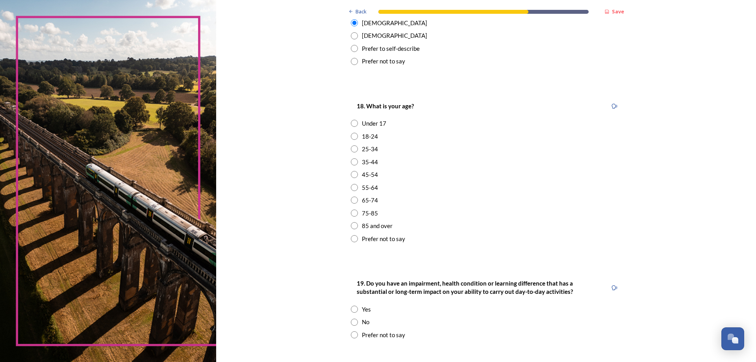
click at [352, 239] on input "radio" at bounding box center [354, 238] width 7 height 7
radio input "true"
click at [351, 323] on input "radio" at bounding box center [354, 322] width 7 height 7
radio input "true"
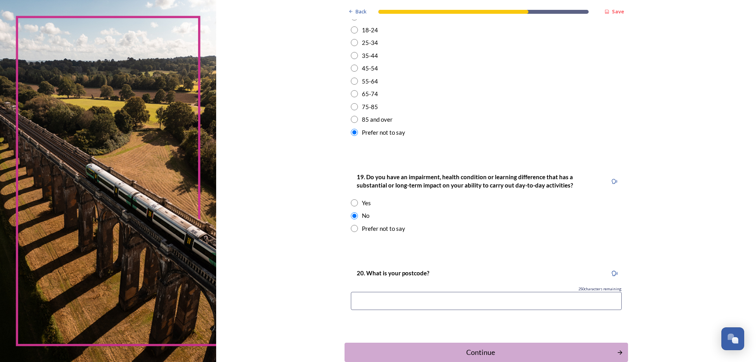
scroll to position [274, 0]
click at [351, 301] on input at bounding box center [486, 300] width 271 height 18
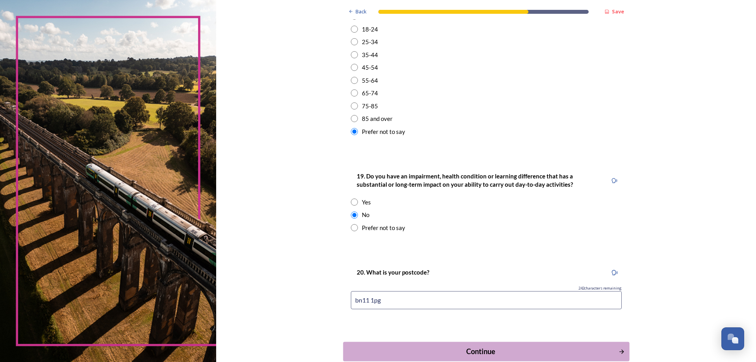
type input "bn11 1pg"
click at [549, 349] on div "Continue" at bounding box center [480, 351] width 267 height 11
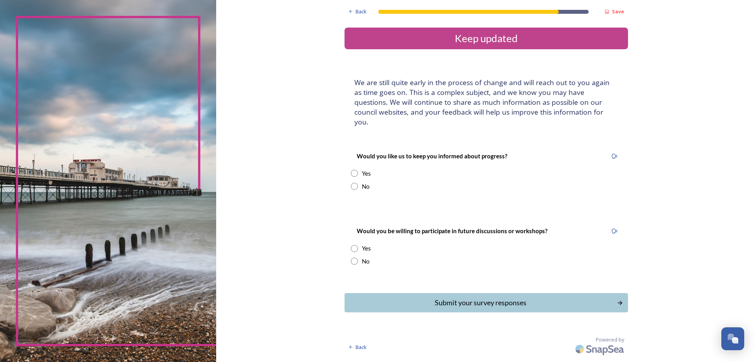
click at [354, 183] on input "radio" at bounding box center [354, 186] width 7 height 7
radio input "true"
click at [357, 258] on input "radio" at bounding box center [354, 261] width 7 height 7
radio input "true"
click at [478, 297] on div "Submit your survey responses" at bounding box center [480, 302] width 267 height 11
